Goal: Task Accomplishment & Management: Manage account settings

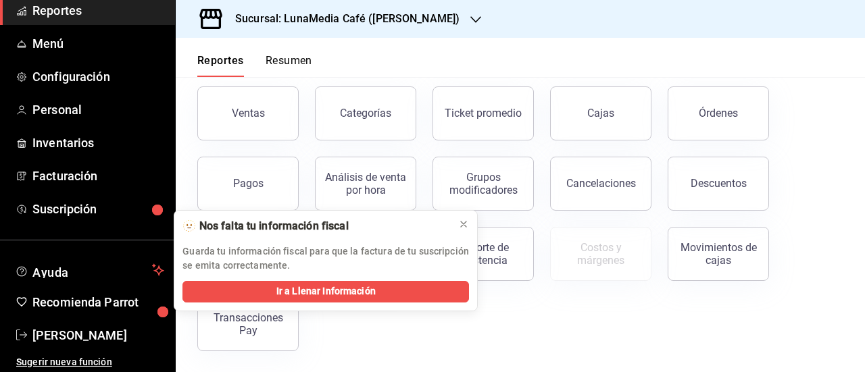
scroll to position [68, 0]
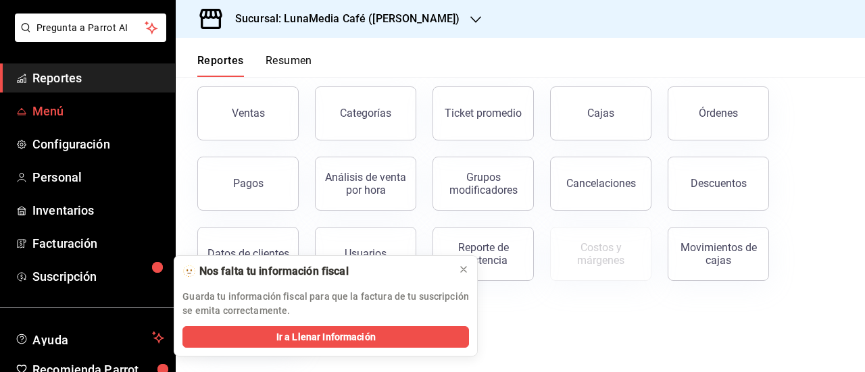
click at [63, 110] on span "Menú" at bounding box center [98, 111] width 132 height 18
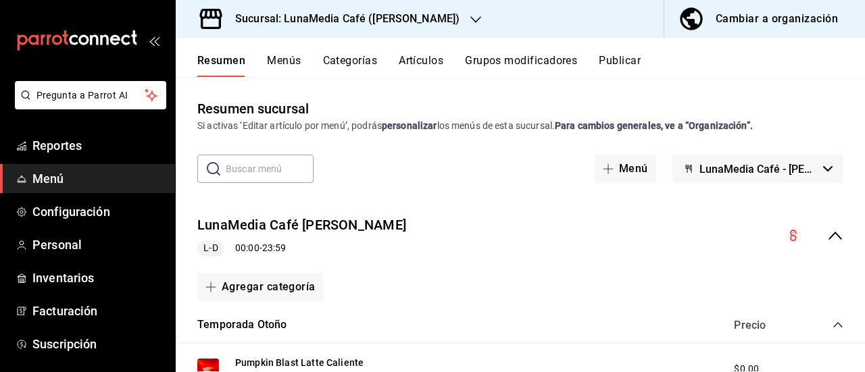
click at [273, 60] on button "Menús" at bounding box center [284, 65] width 34 height 23
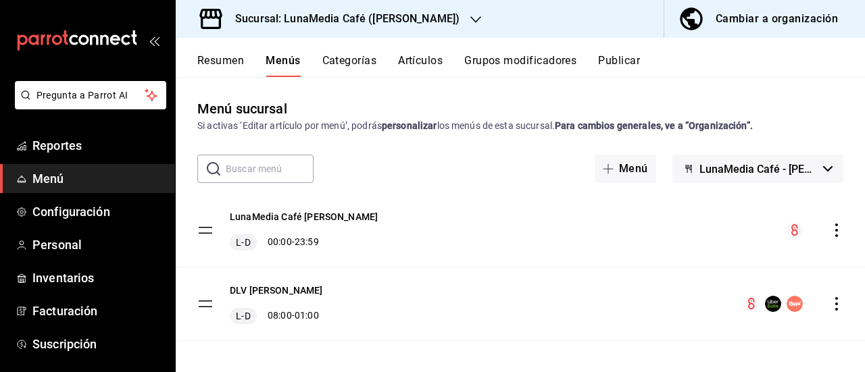
click at [830, 233] on icon "actions" at bounding box center [837, 231] width 14 height 14
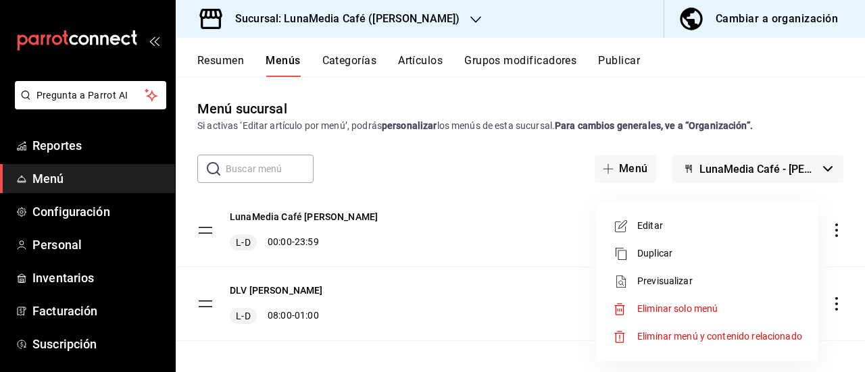
click at [746, 226] on span "Editar" at bounding box center [719, 226] width 165 height 14
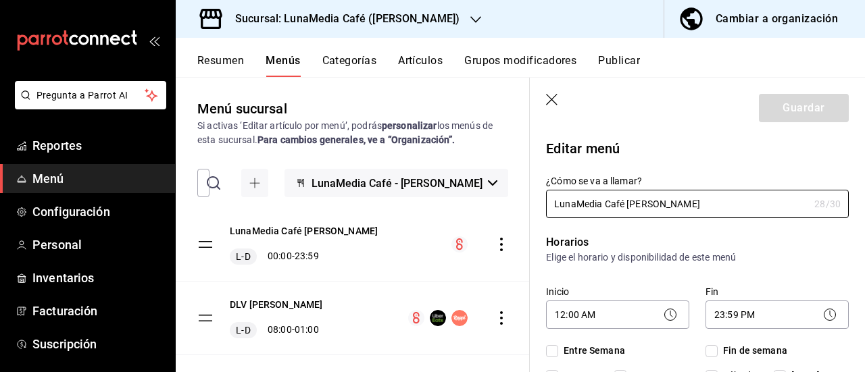
checkbox input "true"
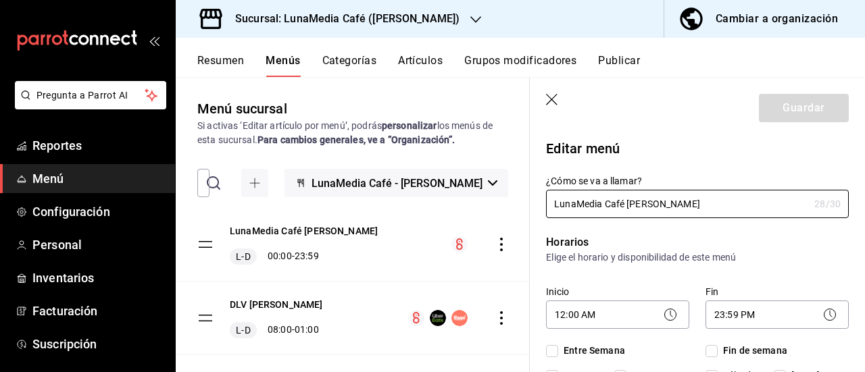
checkbox input "true"
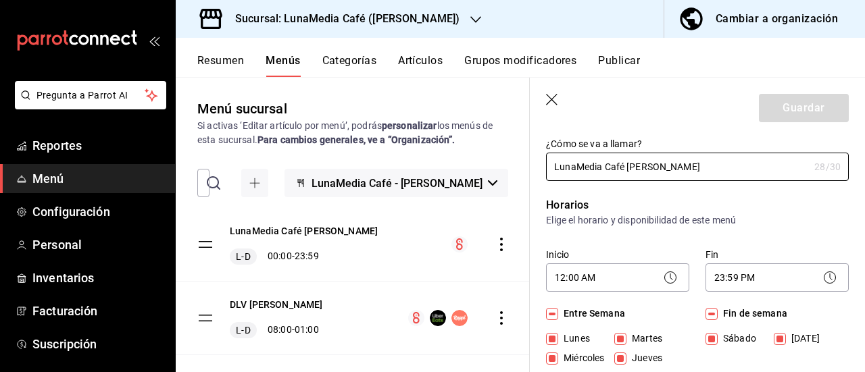
scroll to position [68, 0]
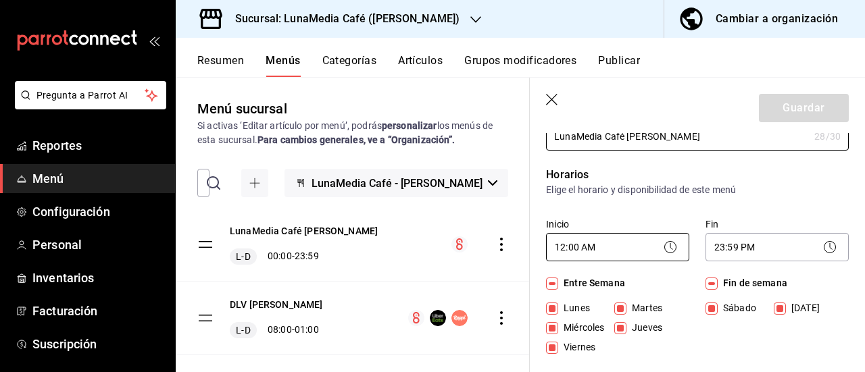
click at [595, 249] on body "Pregunta a Parrot AI Reportes Menú Configuración Personal Inventarios Facturaci…" at bounding box center [432, 186] width 865 height 372
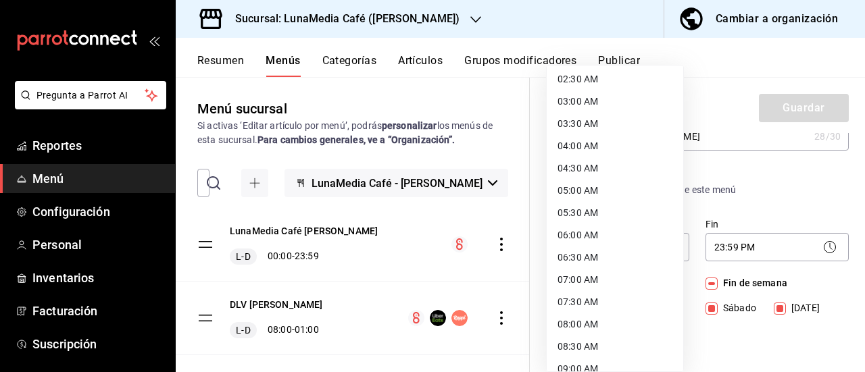
scroll to position [135, 0]
drag, startPoint x: 596, startPoint y: 293, endPoint x: 611, endPoint y: 291, distance: 15.7
click at [596, 293] on li "08:00 AM" at bounding box center [615, 304] width 137 height 22
type input "08:00"
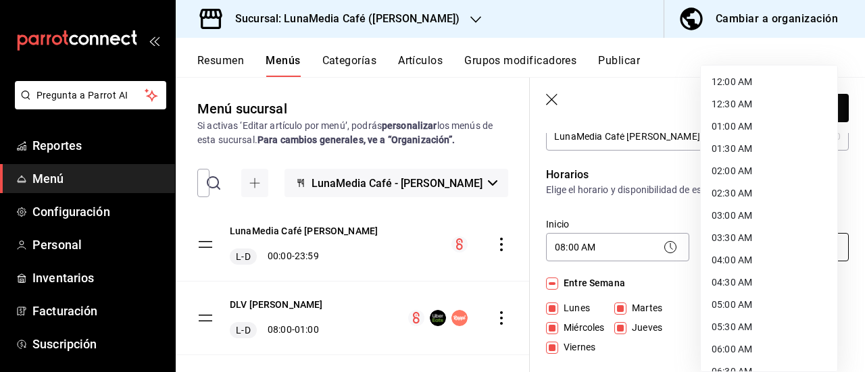
click at [734, 248] on body "Pregunta a Parrot AI Reportes Menú Configuración Personal Inventarios Facturaci…" at bounding box center [432, 186] width 865 height 372
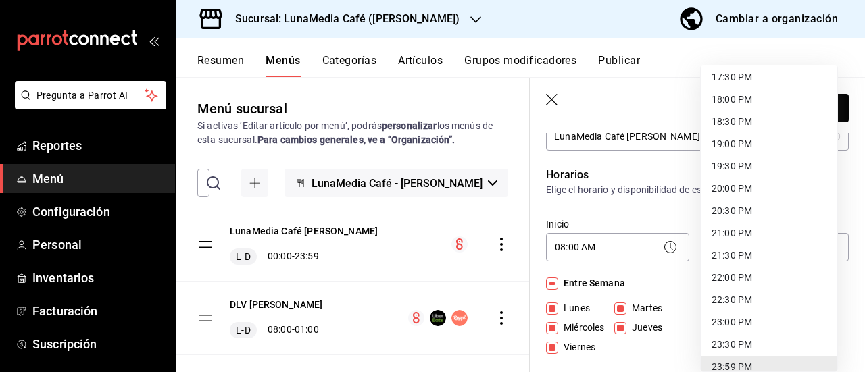
scroll to position [797, 0]
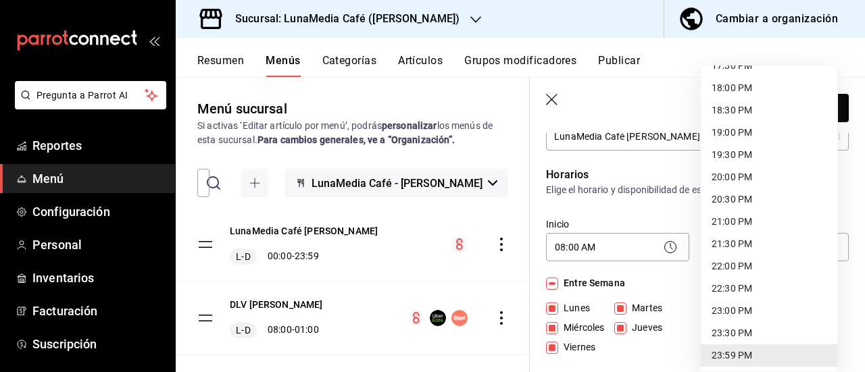
click at [736, 211] on li "21:00 PM" at bounding box center [769, 222] width 137 height 22
type input "21:00"
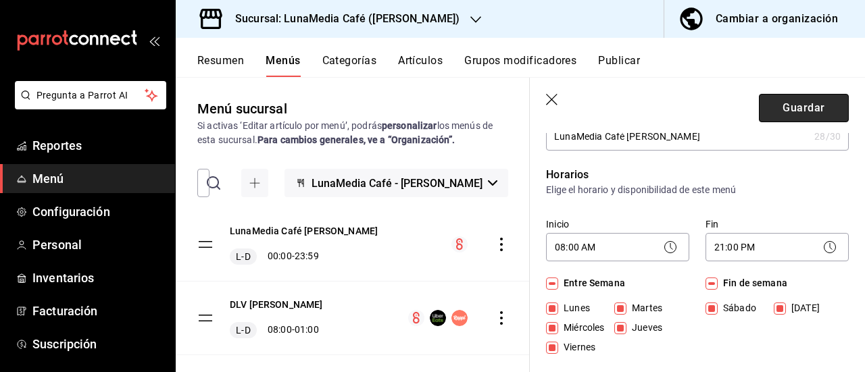
click at [799, 119] on button "Guardar" at bounding box center [804, 108] width 90 height 28
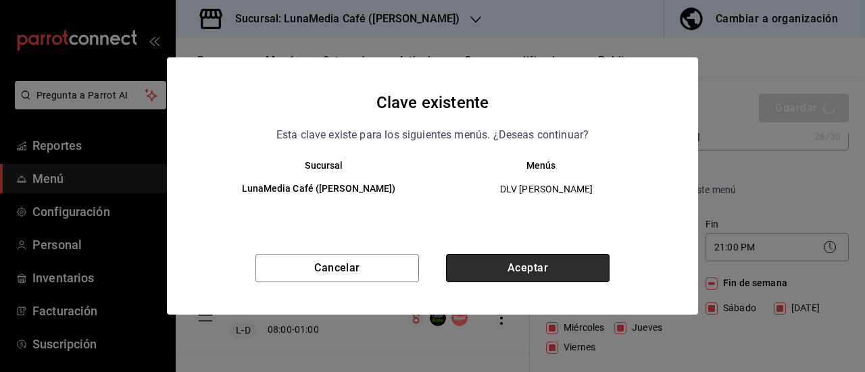
click at [550, 271] on button "Aceptar" at bounding box center [528, 268] width 164 height 28
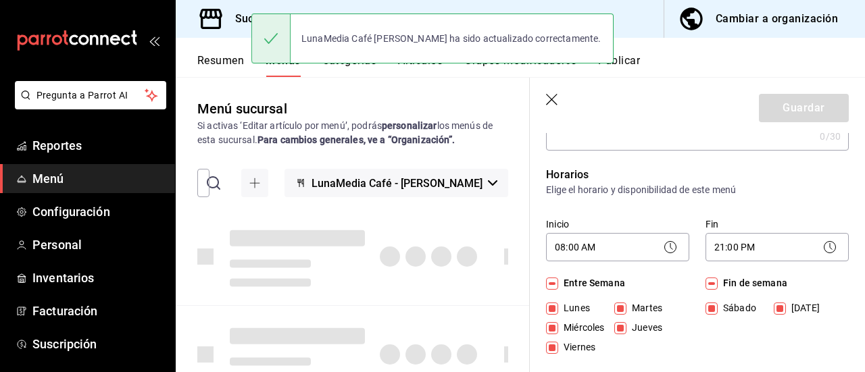
checkbox input "false"
type input "1758812343020"
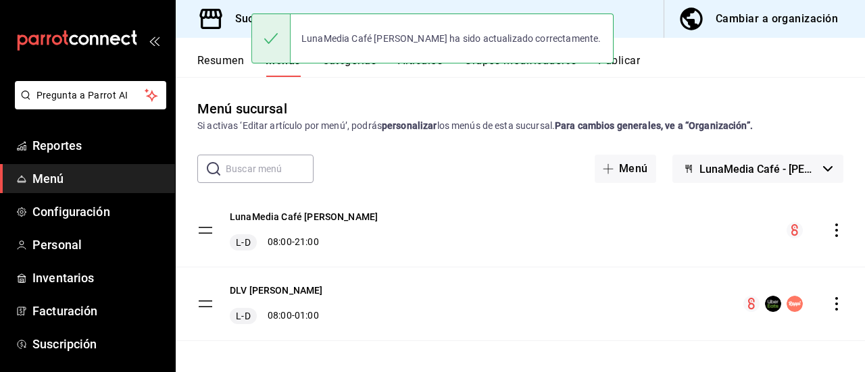
click at [819, 302] on div "menu-maker-table" at bounding box center [794, 304] width 100 height 16
click at [830, 302] on icon "actions" at bounding box center [837, 304] width 14 height 14
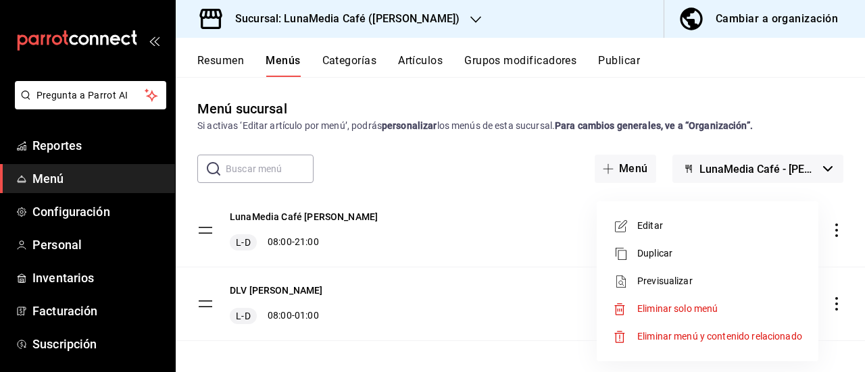
click at [692, 219] on span "Editar" at bounding box center [719, 226] width 165 height 14
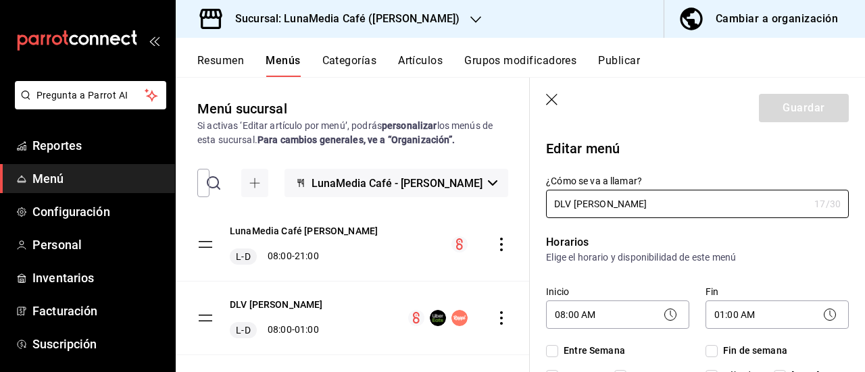
checkbox input "true"
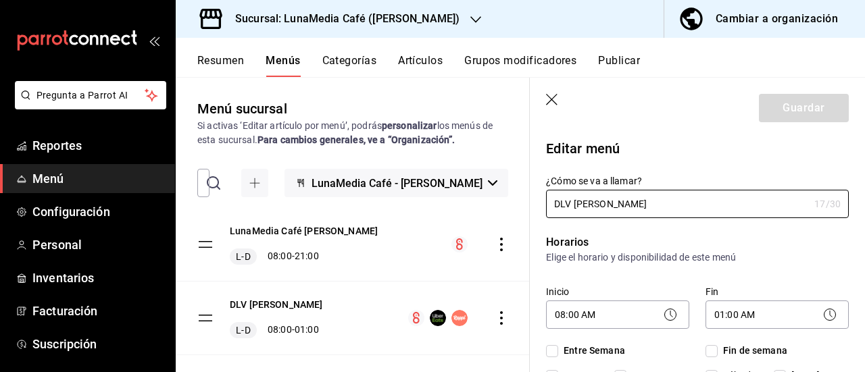
checkbox input "true"
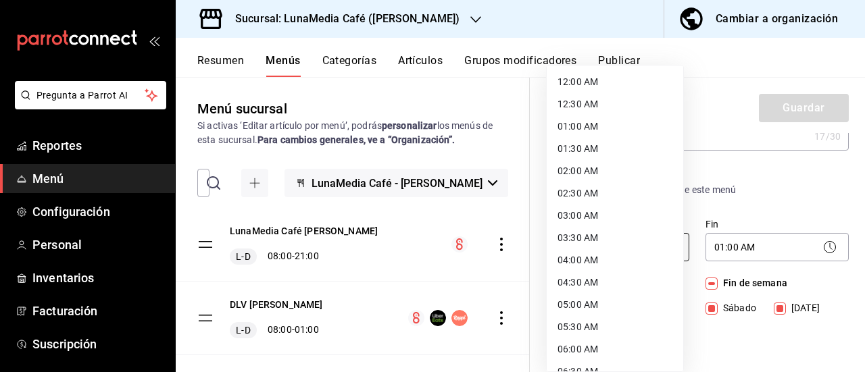
click at [569, 240] on body "Pregunta a Parrot AI Reportes Menú Configuración Personal Inventarios Facturaci…" at bounding box center [432, 186] width 865 height 372
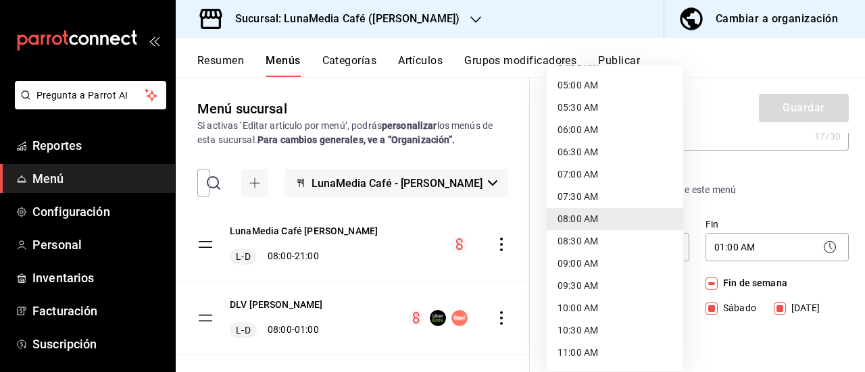
click at [569, 209] on li "08:00 AM" at bounding box center [615, 219] width 137 height 22
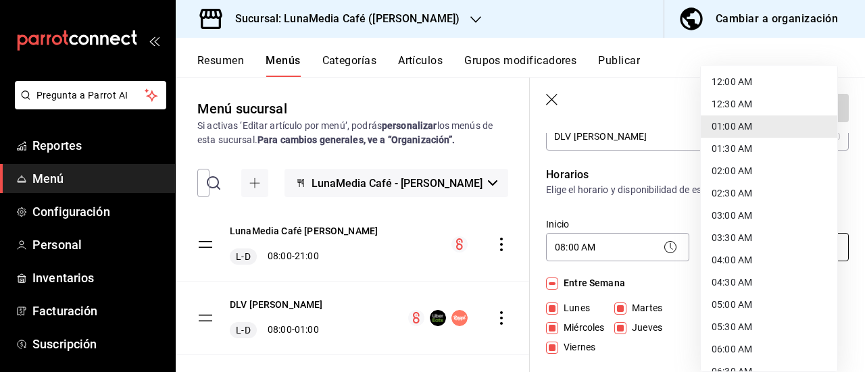
click at [736, 249] on body "Pregunta a Parrot AI Reportes Menú Configuración Personal Inventarios Facturaci…" at bounding box center [432, 186] width 865 height 372
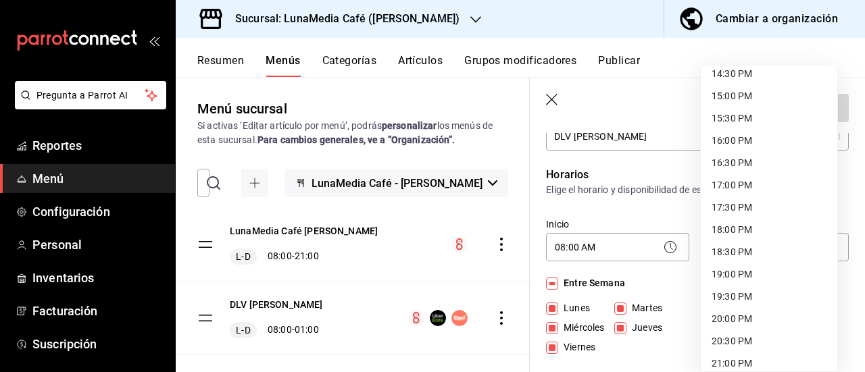
scroll to position [676, 0]
click at [727, 345] on li "21:00 PM" at bounding box center [769, 343] width 137 height 22
type input "21:00"
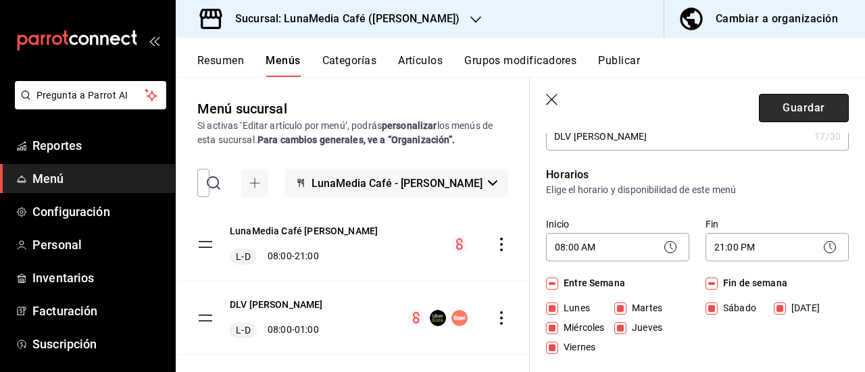
click at [772, 107] on button "Guardar" at bounding box center [804, 108] width 90 height 28
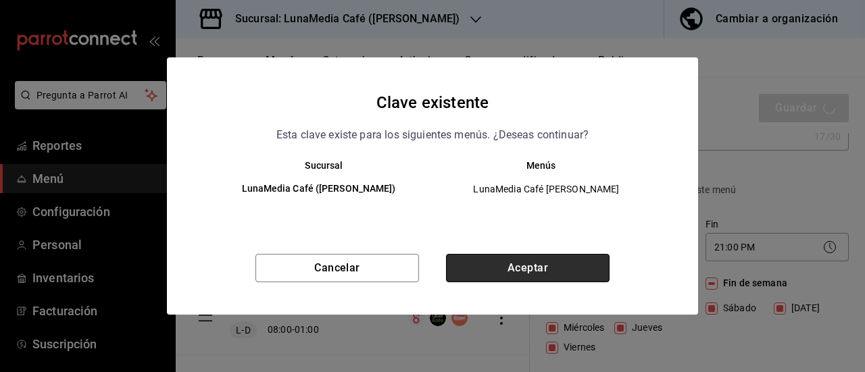
click at [485, 272] on button "Aceptar" at bounding box center [528, 268] width 164 height 28
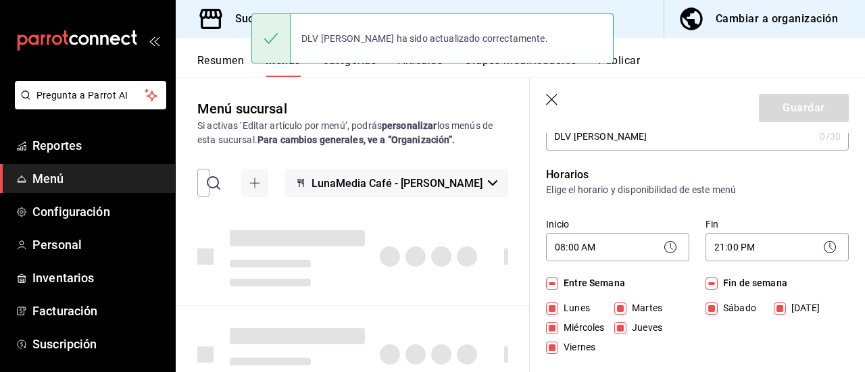
checkbox input "false"
type input "1758812360053"
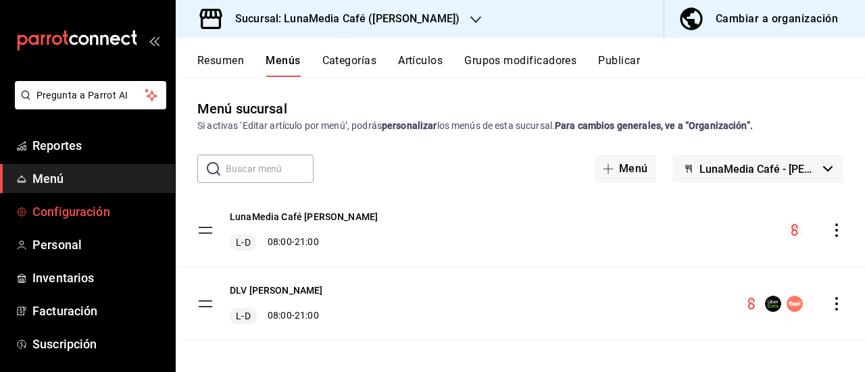
click at [66, 209] on span "Configuración" at bounding box center [98, 212] width 132 height 18
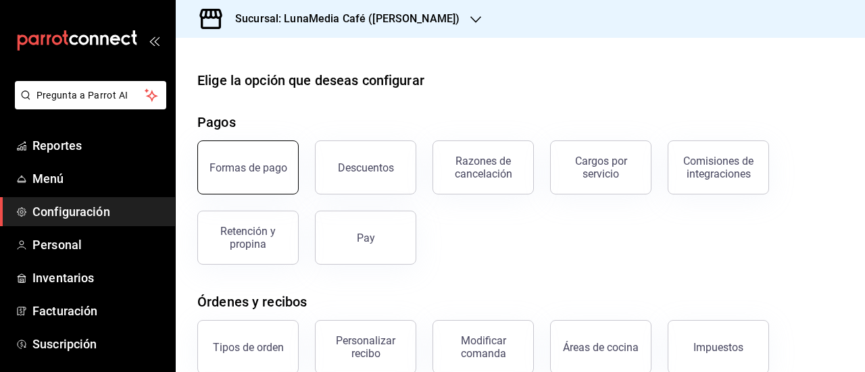
click at [265, 181] on button "Formas de pago" at bounding box center [247, 168] width 101 height 54
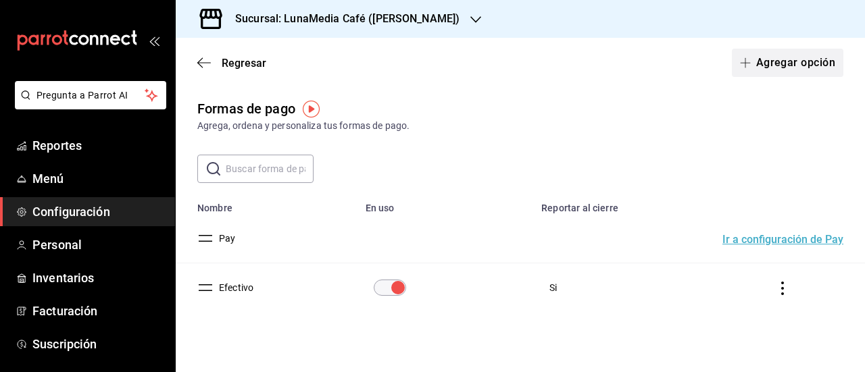
click at [742, 68] on span "button" at bounding box center [748, 62] width 16 height 11
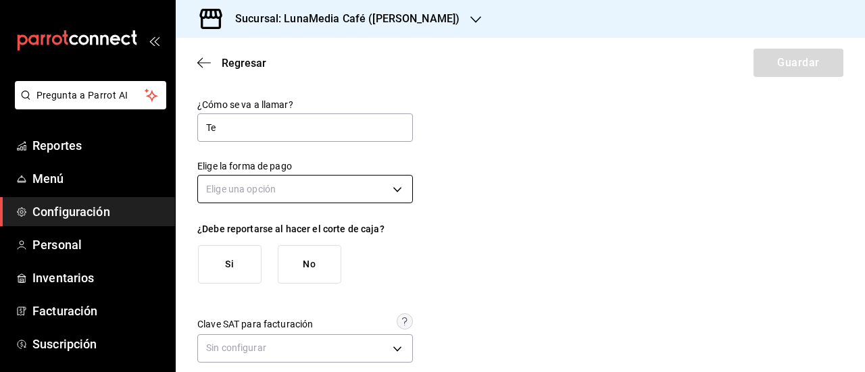
type input "T"
type input "Tarjeta"
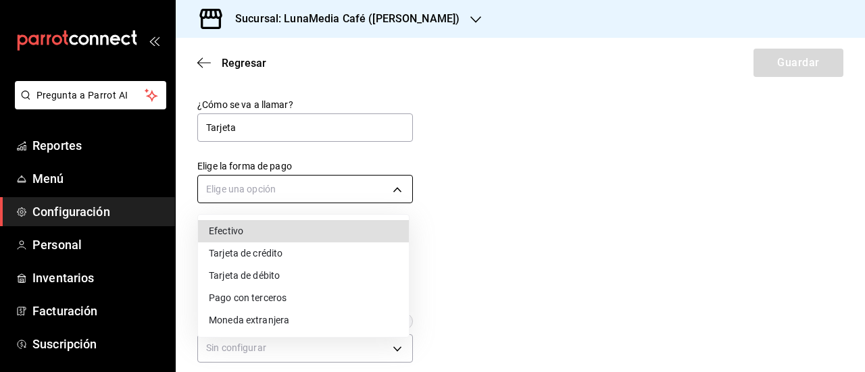
click at [307, 201] on body "Pregunta a Parrot AI Reportes Menú Configuración Personal Inventarios Facturaci…" at bounding box center [432, 186] width 865 height 372
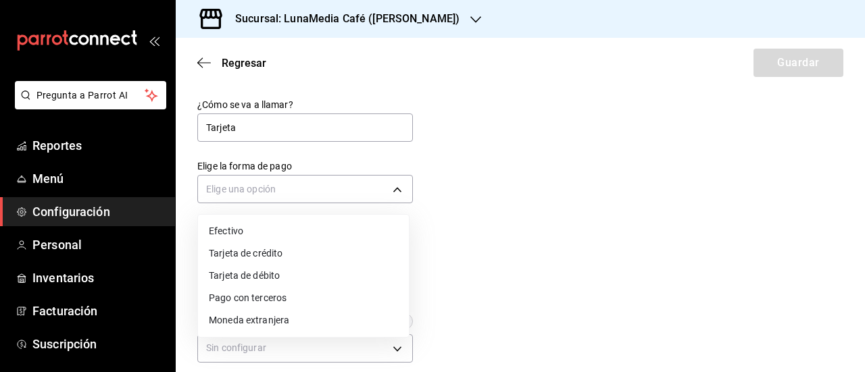
click at [288, 256] on li "Tarjeta de crédito" at bounding box center [303, 254] width 211 height 22
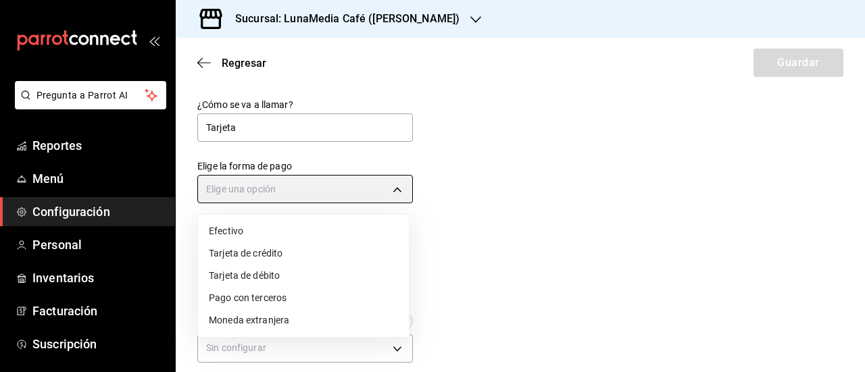
type input "CREDIT_CARD"
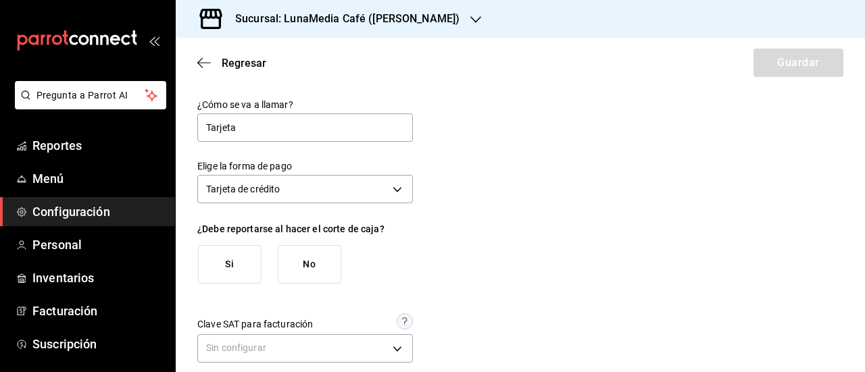
click at [233, 276] on button "Si" at bounding box center [230, 264] width 64 height 39
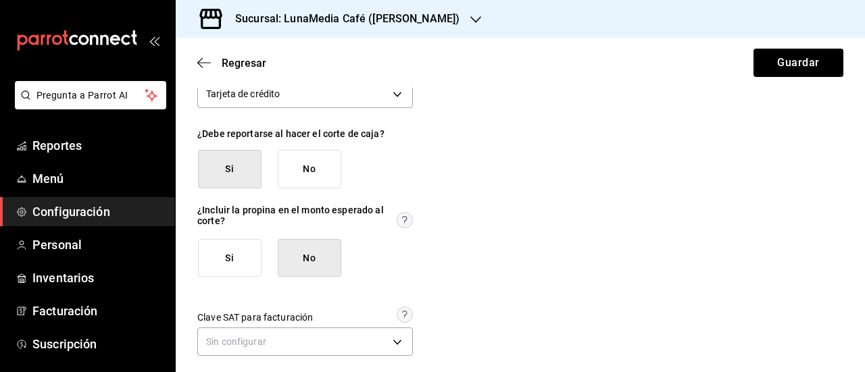
scroll to position [105, 0]
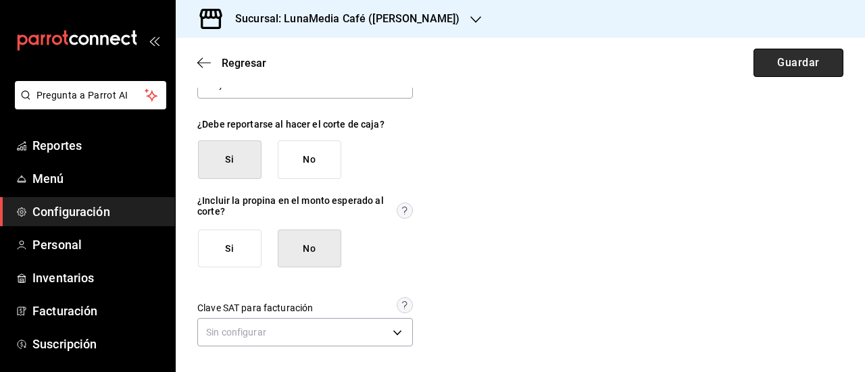
click at [759, 61] on button "Guardar" at bounding box center [799, 63] width 90 height 28
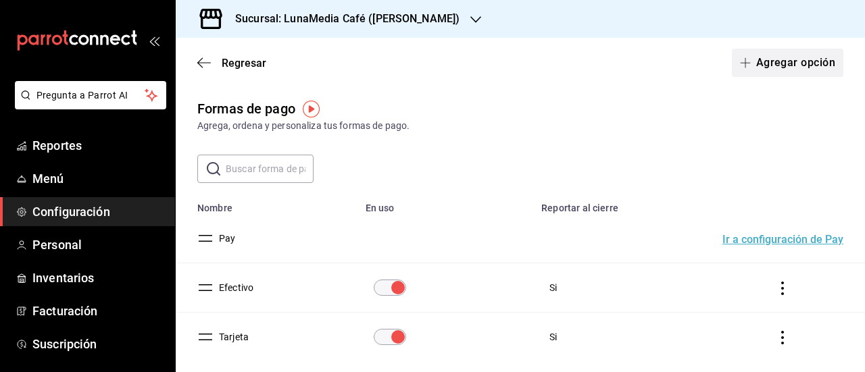
click at [758, 62] on button "Agregar opción" at bounding box center [788, 63] width 112 height 28
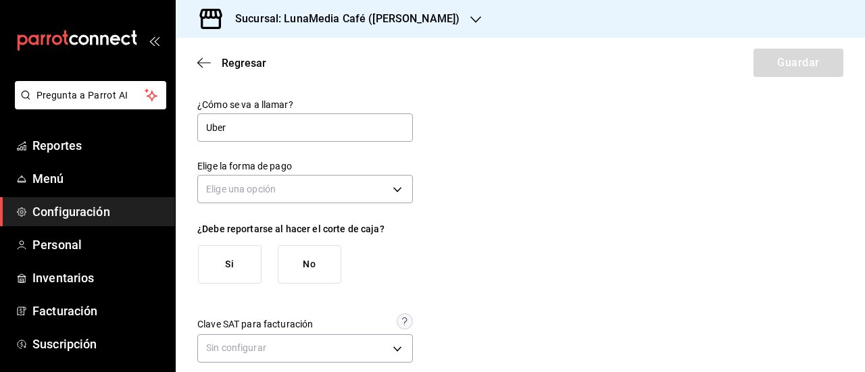
type input "Uber"
click at [262, 204] on div "Elige una opción" at bounding box center [305, 188] width 216 height 36
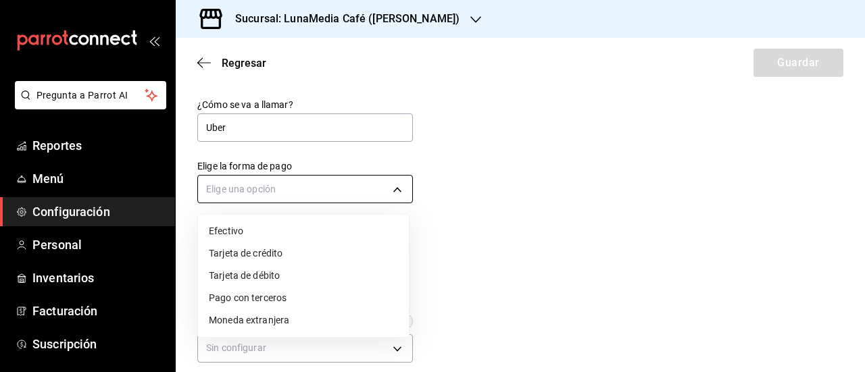
click at [260, 187] on body "Pregunta a Parrot AI Reportes Menú Configuración Personal Inventarios Facturaci…" at bounding box center [432, 186] width 865 height 372
click at [280, 299] on li "Pago con terceros" at bounding box center [303, 298] width 211 height 22
type input "THIRD_PARTY"
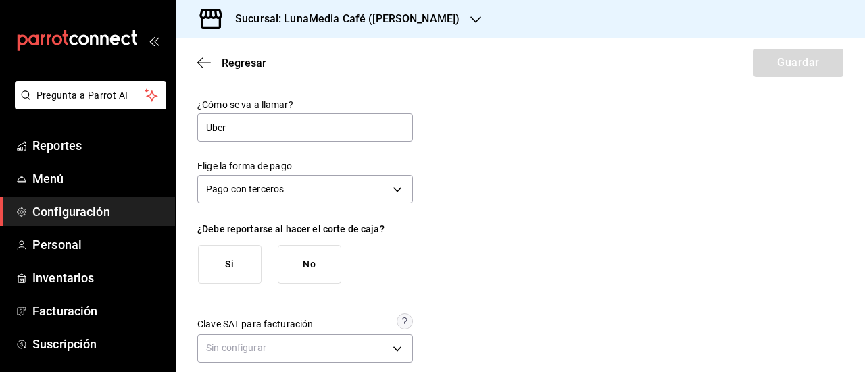
click at [245, 272] on button "Si" at bounding box center [230, 264] width 64 height 39
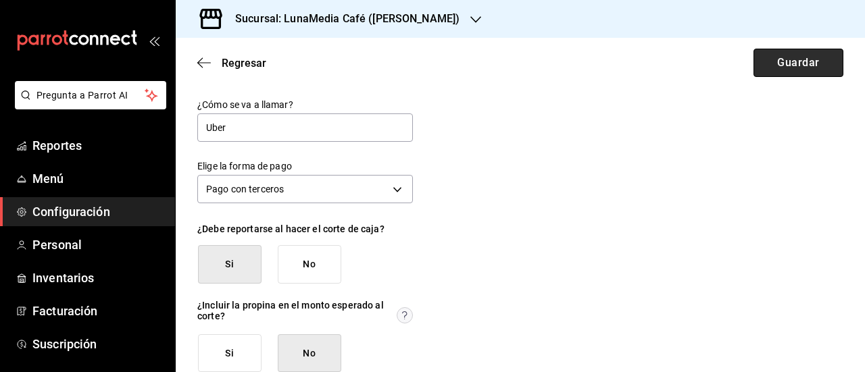
click at [770, 67] on button "Guardar" at bounding box center [799, 63] width 90 height 28
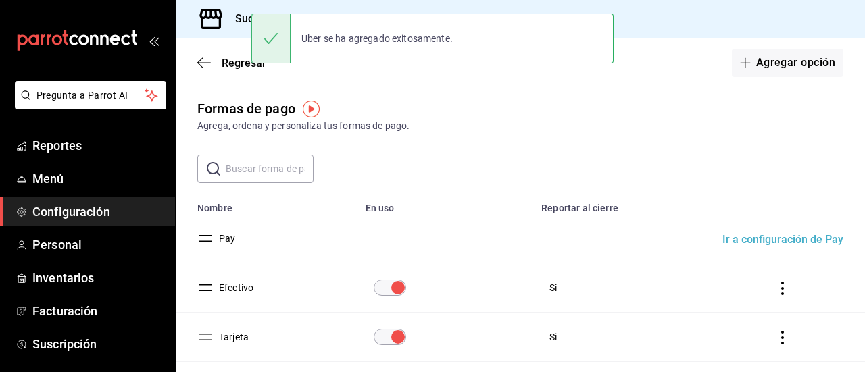
click at [254, 172] on input "text" at bounding box center [270, 168] width 88 height 27
click at [740, 64] on icon "button" at bounding box center [745, 62] width 11 height 11
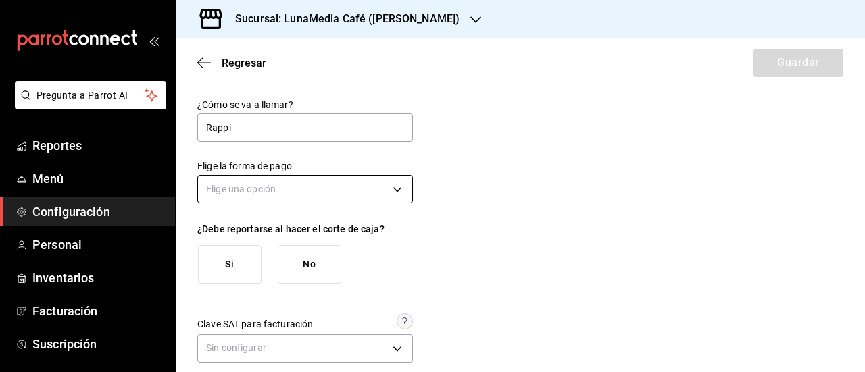
type input "Rappi"
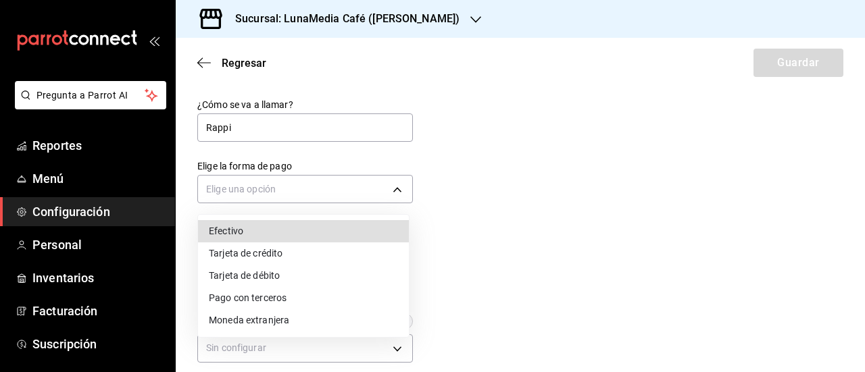
click at [317, 196] on body "Pregunta a Parrot AI Reportes Menú Configuración Personal Inventarios Facturaci…" at bounding box center [432, 186] width 865 height 372
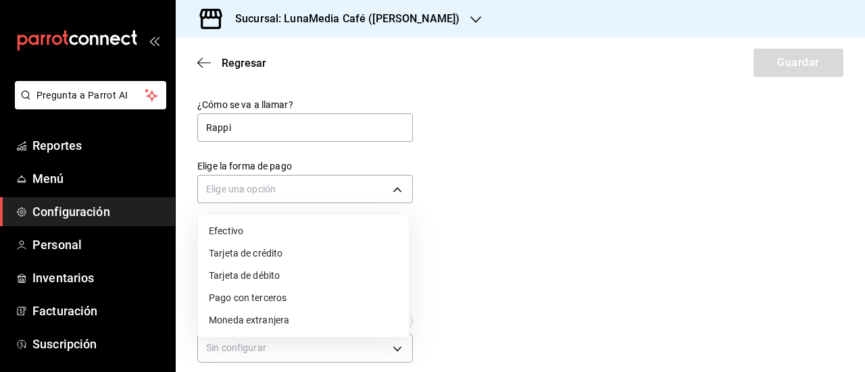
click at [289, 299] on li "Pago con terceros" at bounding box center [303, 298] width 211 height 22
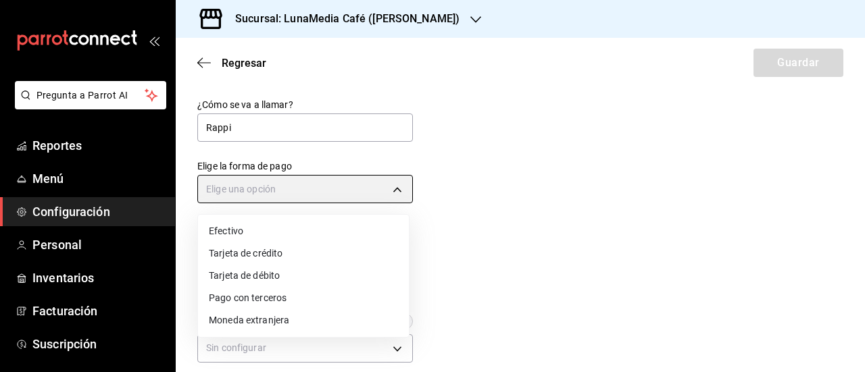
type input "THIRD_PARTY"
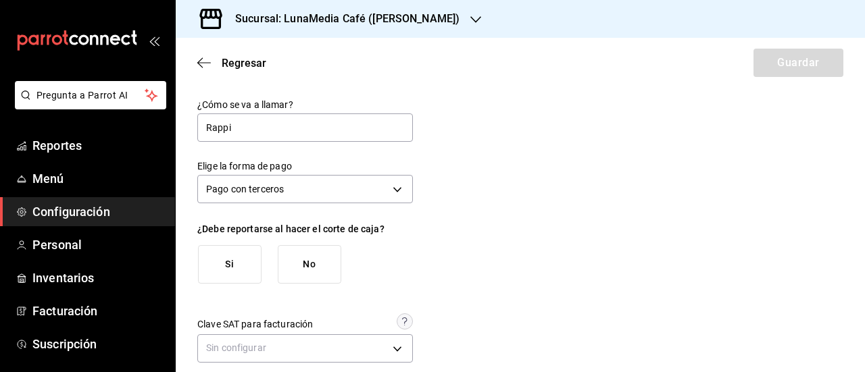
click at [248, 271] on button "Si" at bounding box center [230, 264] width 64 height 39
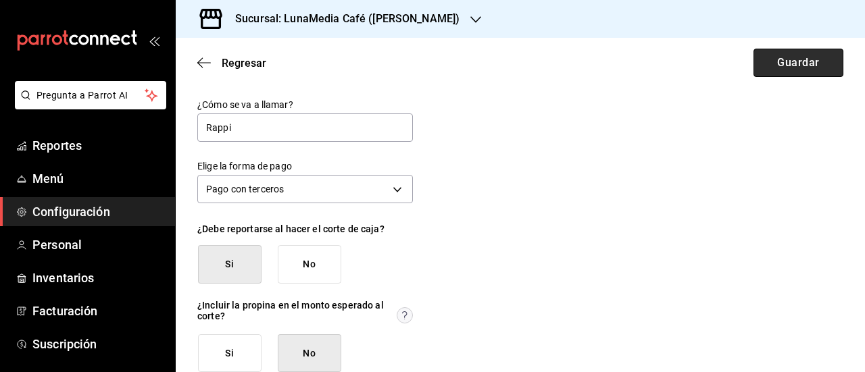
click at [797, 60] on button "Guardar" at bounding box center [799, 63] width 90 height 28
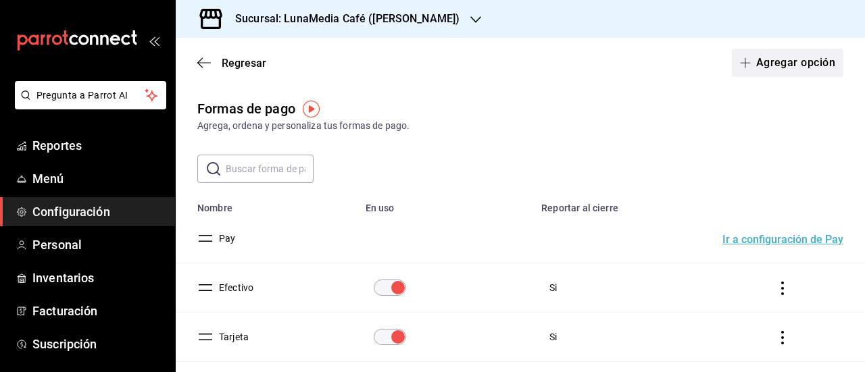
click at [777, 59] on button "Agregar opción" at bounding box center [788, 63] width 112 height 28
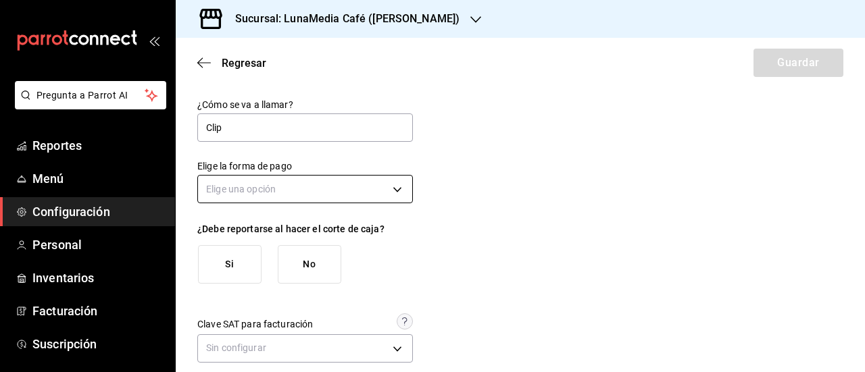
type input "Clip"
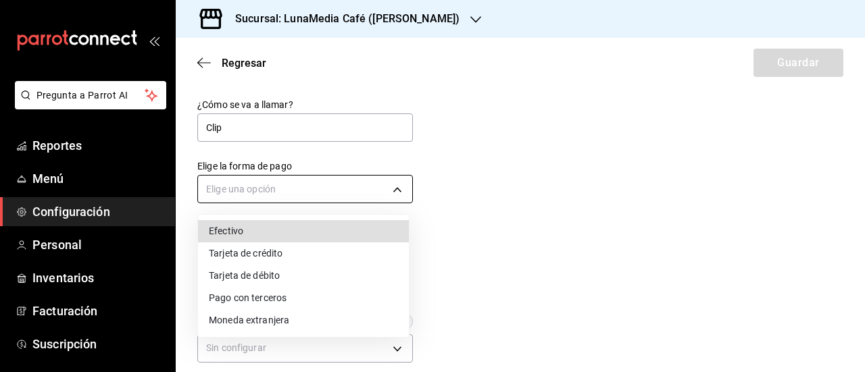
click at [276, 186] on body "Pregunta a Parrot AI Reportes Menú Configuración Personal Inventarios Facturaci…" at bounding box center [432, 186] width 865 height 372
click at [247, 302] on li "Pago con terceros" at bounding box center [303, 298] width 211 height 22
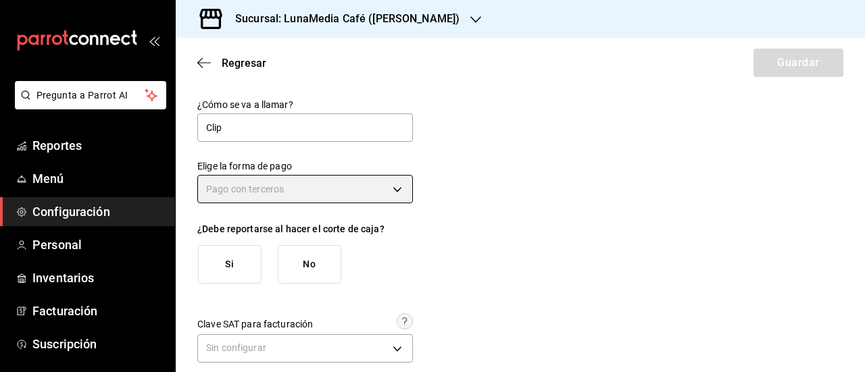
type input "THIRD_PARTY"
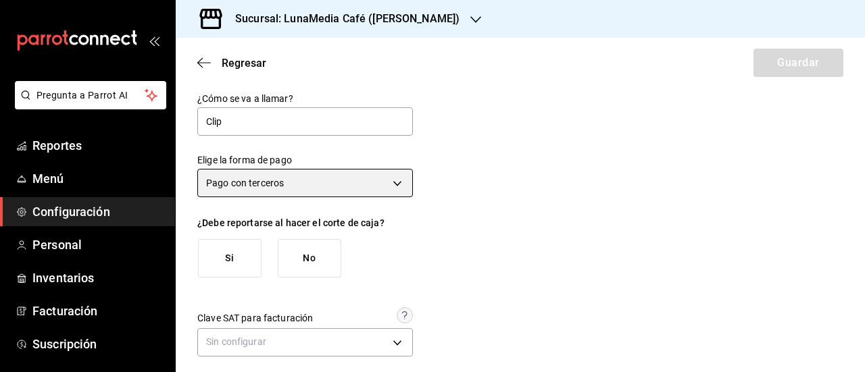
scroll to position [16, 0]
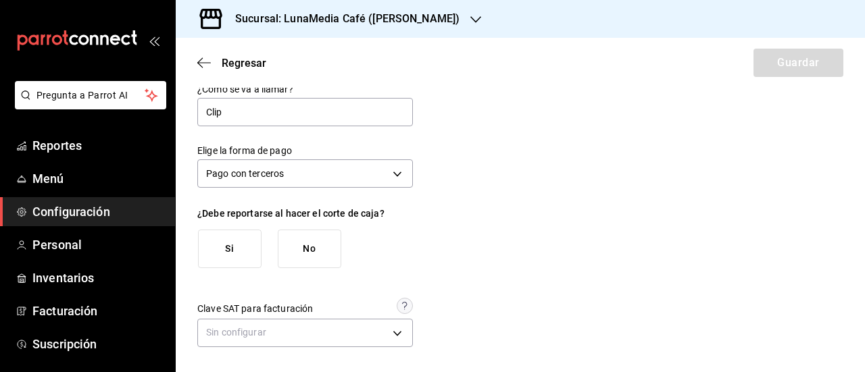
click at [216, 249] on button "Si" at bounding box center [230, 249] width 64 height 39
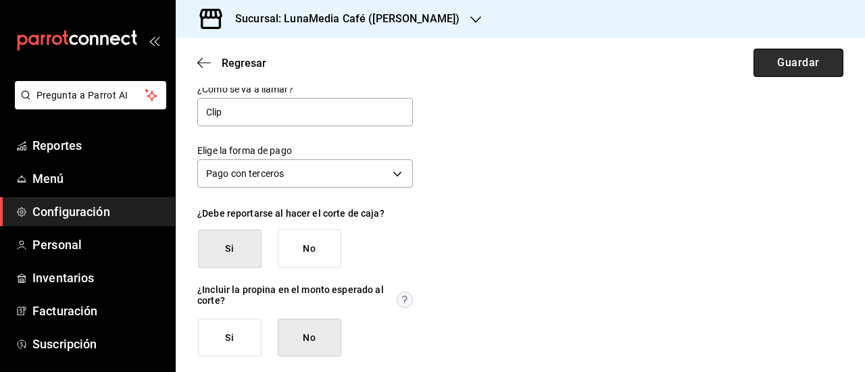
click at [800, 62] on button "Guardar" at bounding box center [799, 63] width 90 height 28
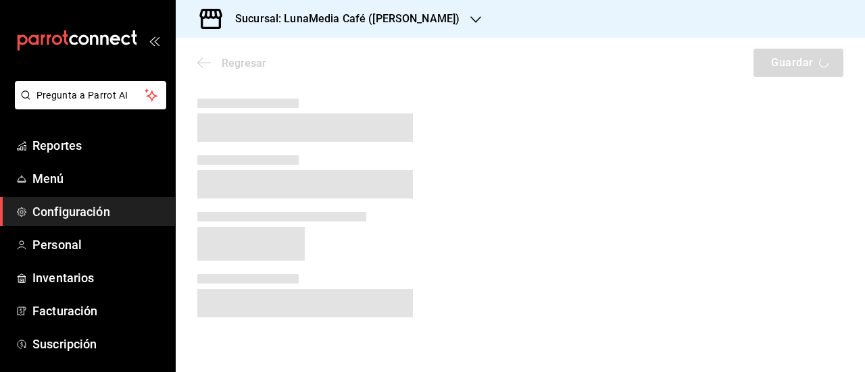
scroll to position [0, 0]
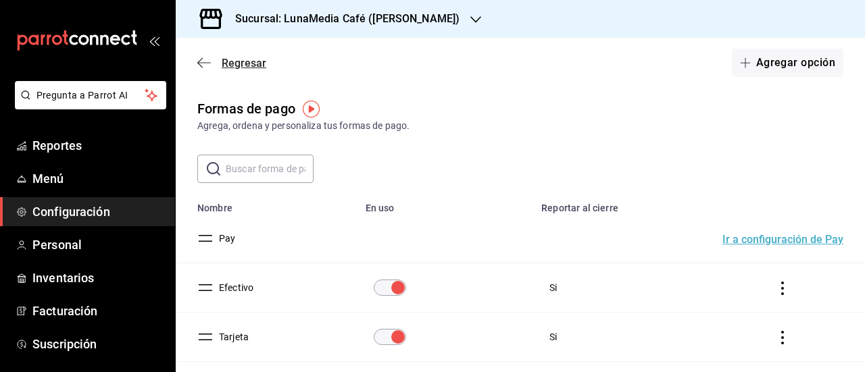
click at [237, 62] on span "Regresar" at bounding box center [244, 63] width 45 height 13
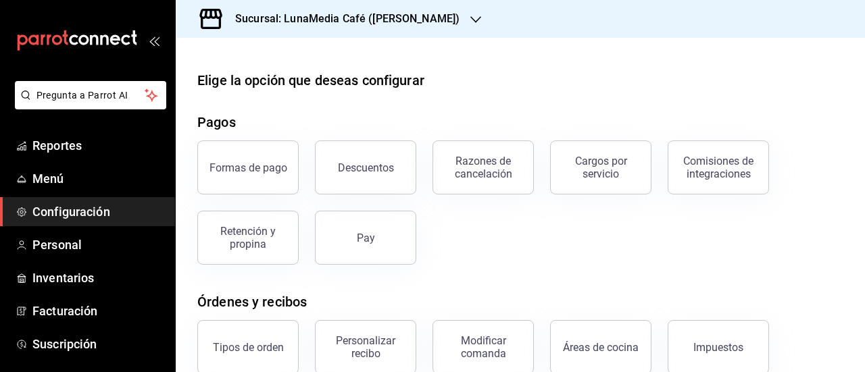
click at [387, 23] on h3 "Sucursal: LunaMedia Café ([PERSON_NAME])" at bounding box center [341, 19] width 235 height 16
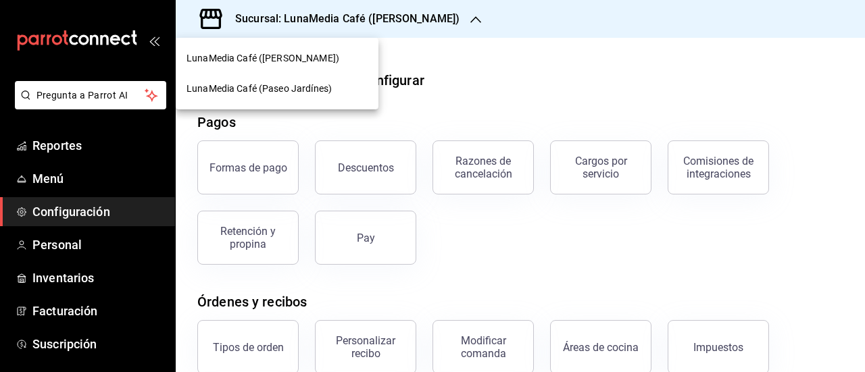
click at [302, 92] on span "LunaMedia Café (Paseo Jardínes)" at bounding box center [259, 89] width 145 height 14
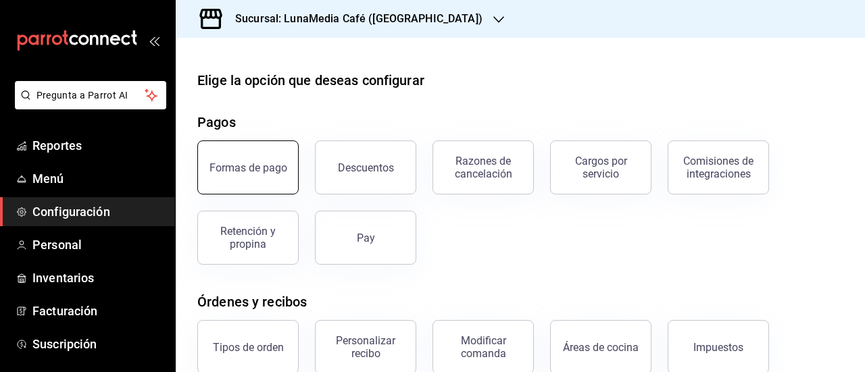
click at [274, 180] on button "Formas de pago" at bounding box center [247, 168] width 101 height 54
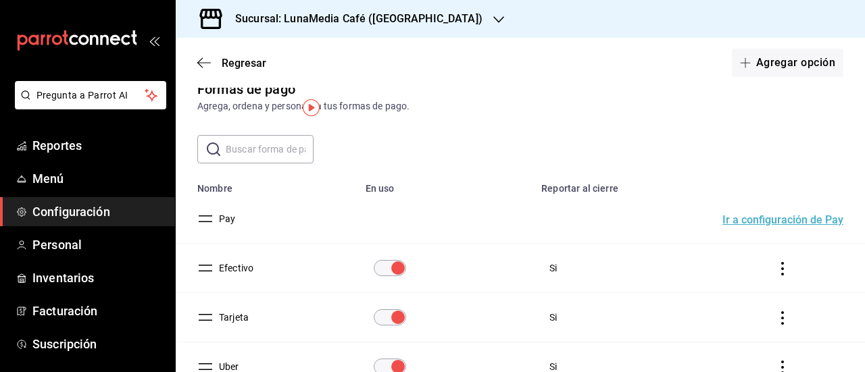
scroll to position [68, 0]
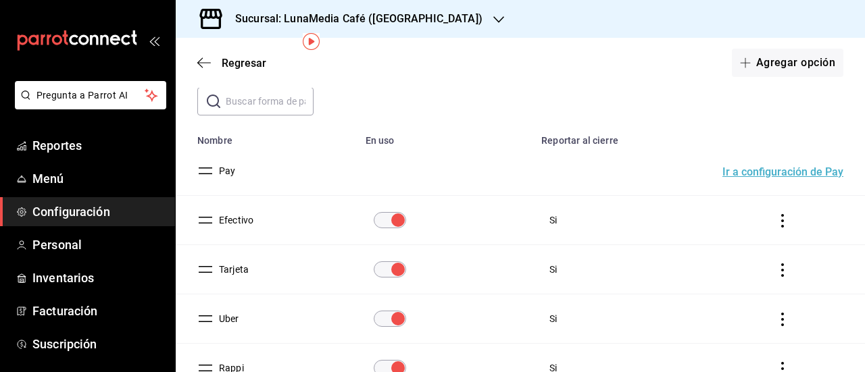
click at [232, 319] on button "Uber" at bounding box center [227, 319] width 26 height 14
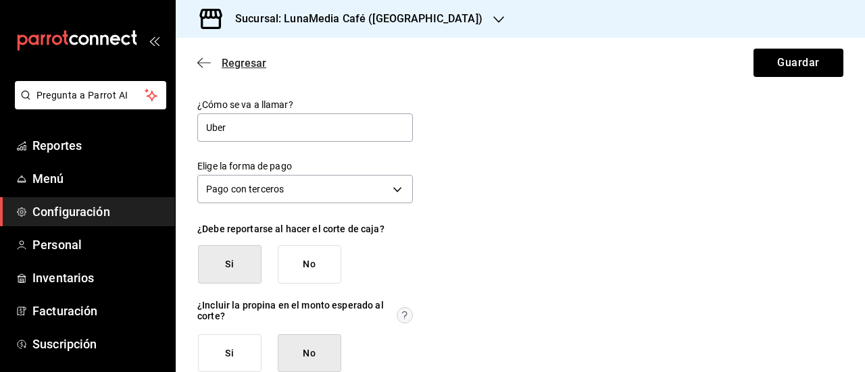
click at [228, 61] on span "Regresar" at bounding box center [244, 63] width 45 height 13
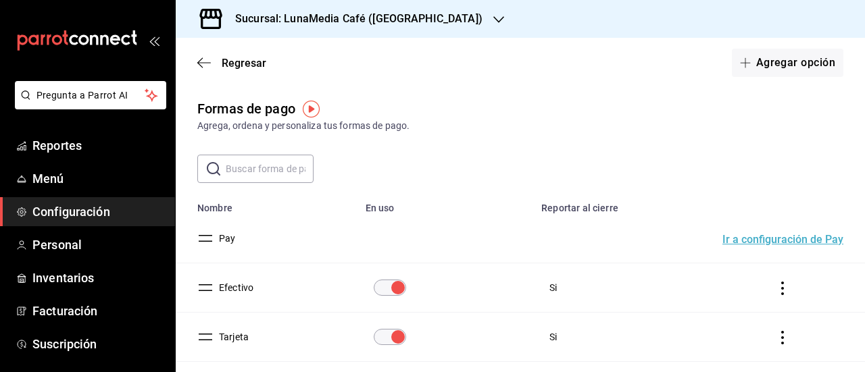
click at [387, 22] on h3 "Sucursal: LunaMedia Café ([GEOGRAPHIC_DATA])" at bounding box center [353, 19] width 258 height 16
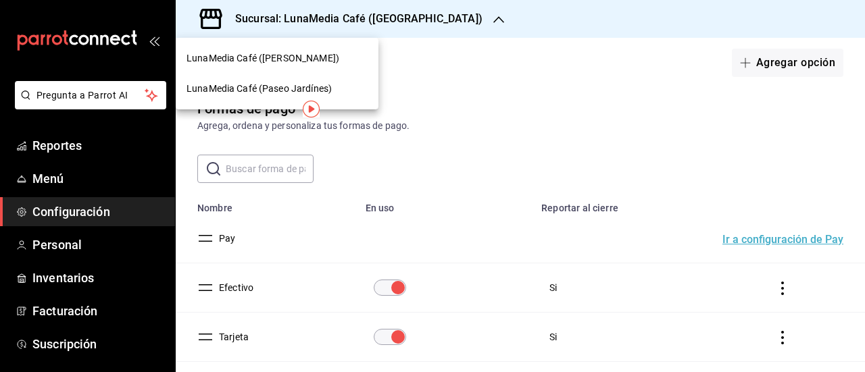
click at [320, 49] on div "LunaMedia Café ([PERSON_NAME])" at bounding box center [277, 58] width 203 height 30
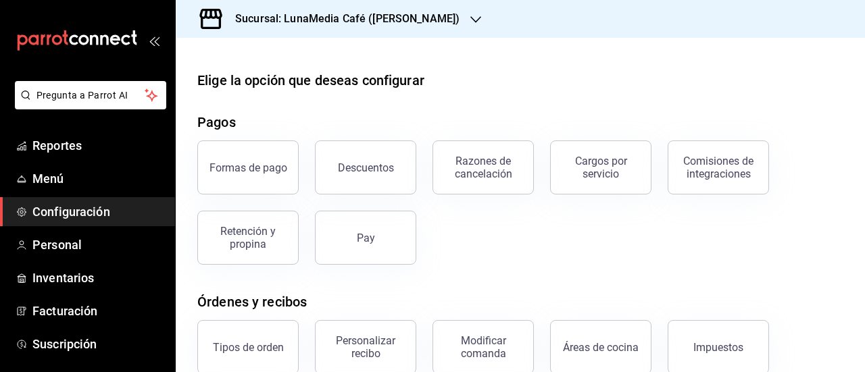
scroll to position [68, 0]
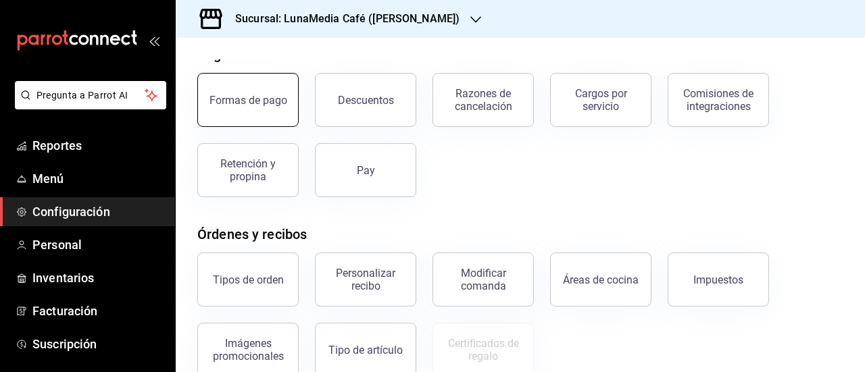
click at [233, 109] on button "Formas de pago" at bounding box center [247, 100] width 101 height 54
